Goal: Information Seeking & Learning: Understand process/instructions

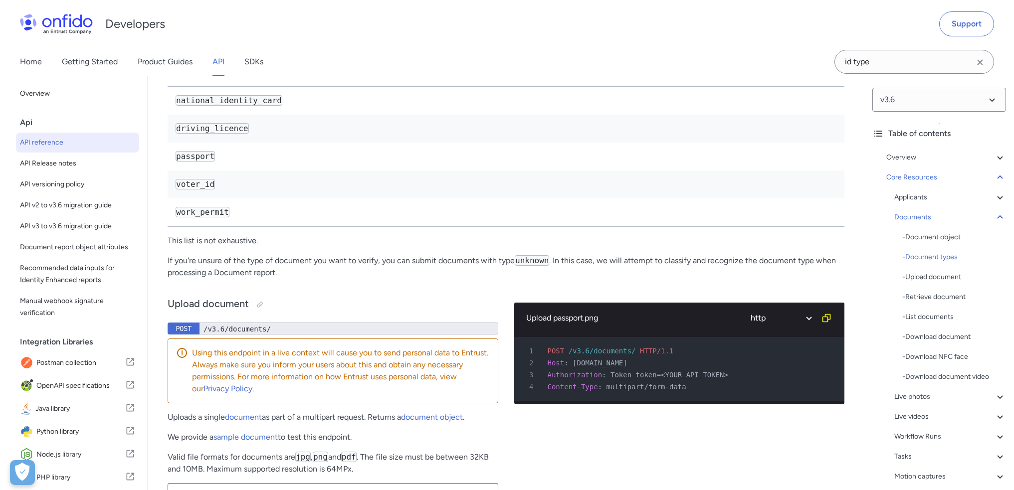
scroll to position [100, 0]
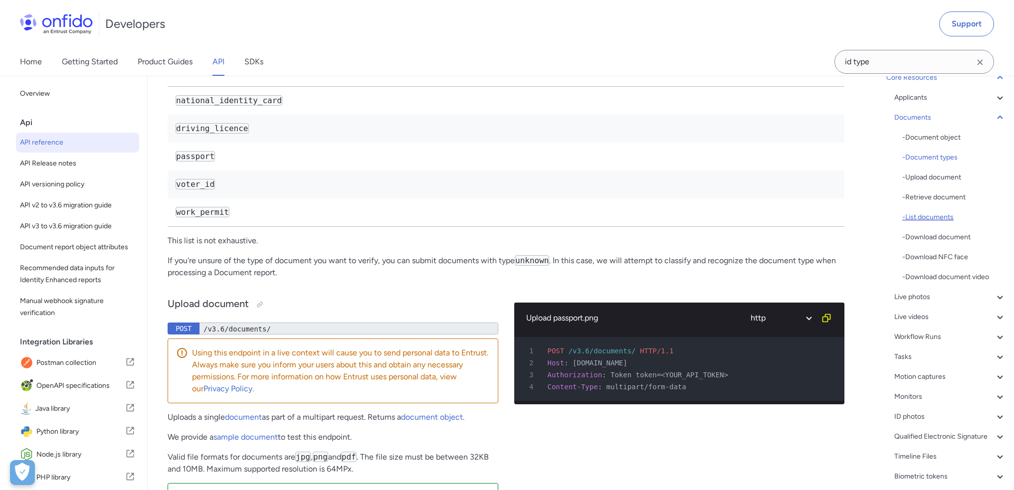
drag, startPoint x: 0, startPoint y: 0, endPoint x: 943, endPoint y: 221, distance: 968.3
click at [943, 221] on div "- List documents" at bounding box center [954, 217] width 104 height 12
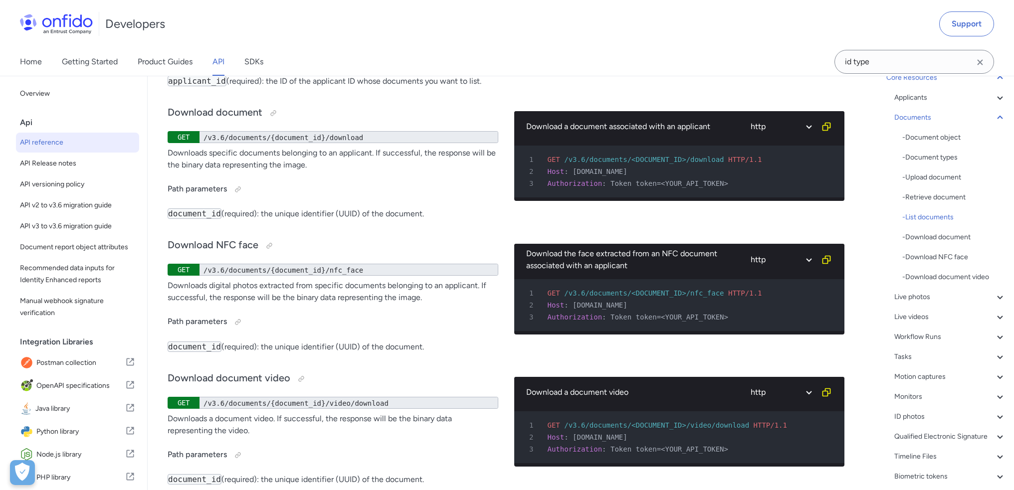
click at [636, 10] on span "/v3.6/documents?applicant_id=<APPLICANT_ID>" at bounding box center [654, 6] width 180 height 8
copy span "applicant_id"
